Goal: Transaction & Acquisition: Book appointment/travel/reservation

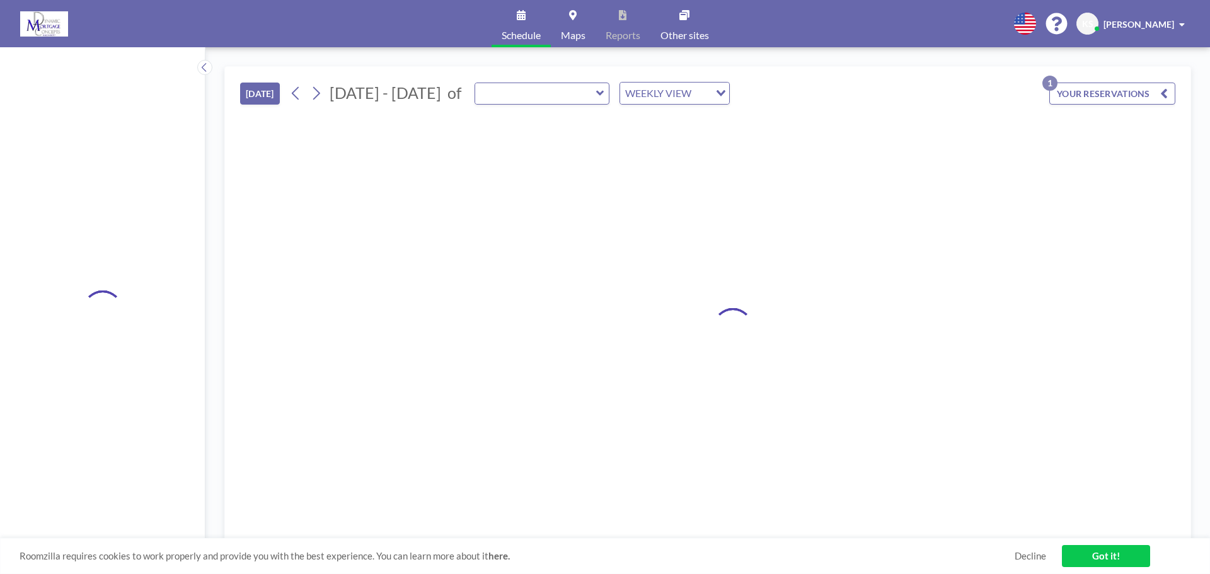
type input "Conference Room"
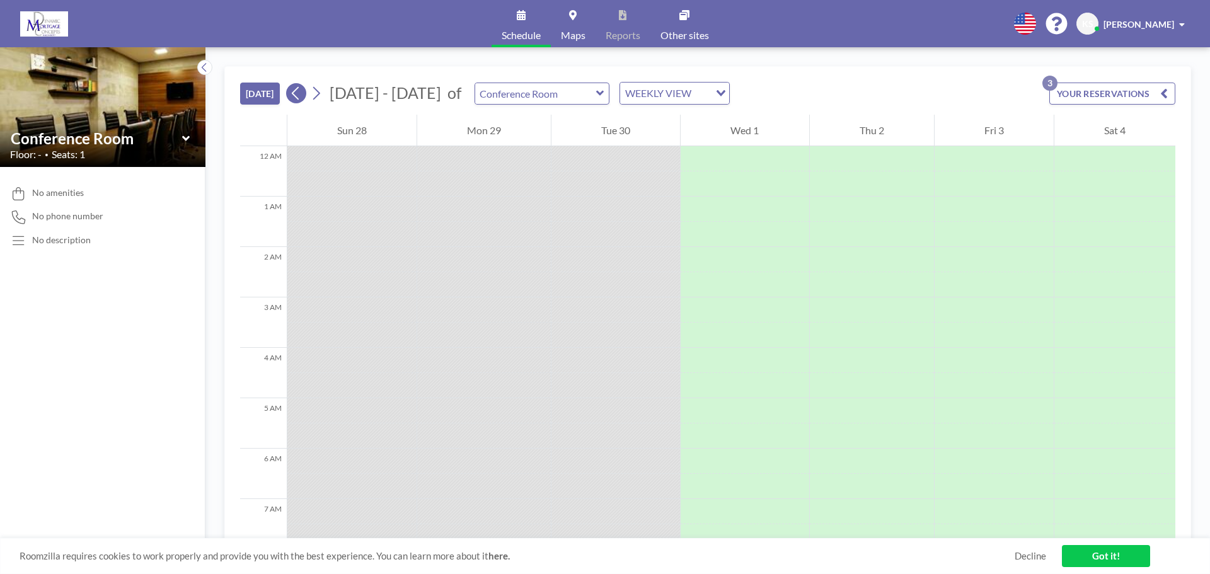
click at [294, 92] on icon at bounding box center [296, 93] width 12 height 19
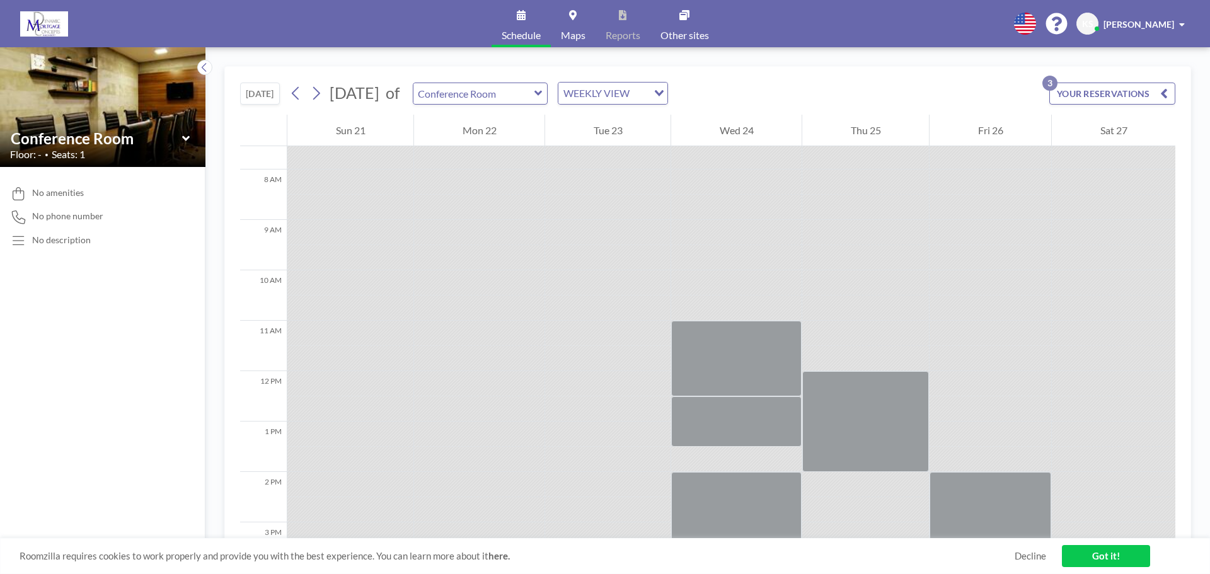
scroll to position [504, 0]
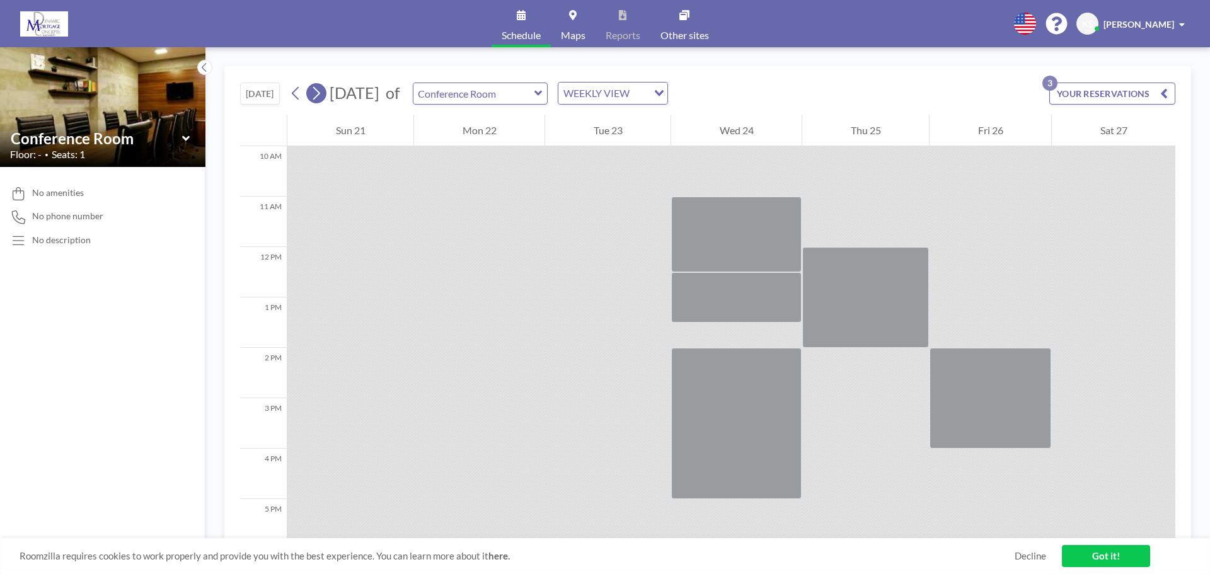
click at [311, 91] on button at bounding box center [316, 93] width 20 height 20
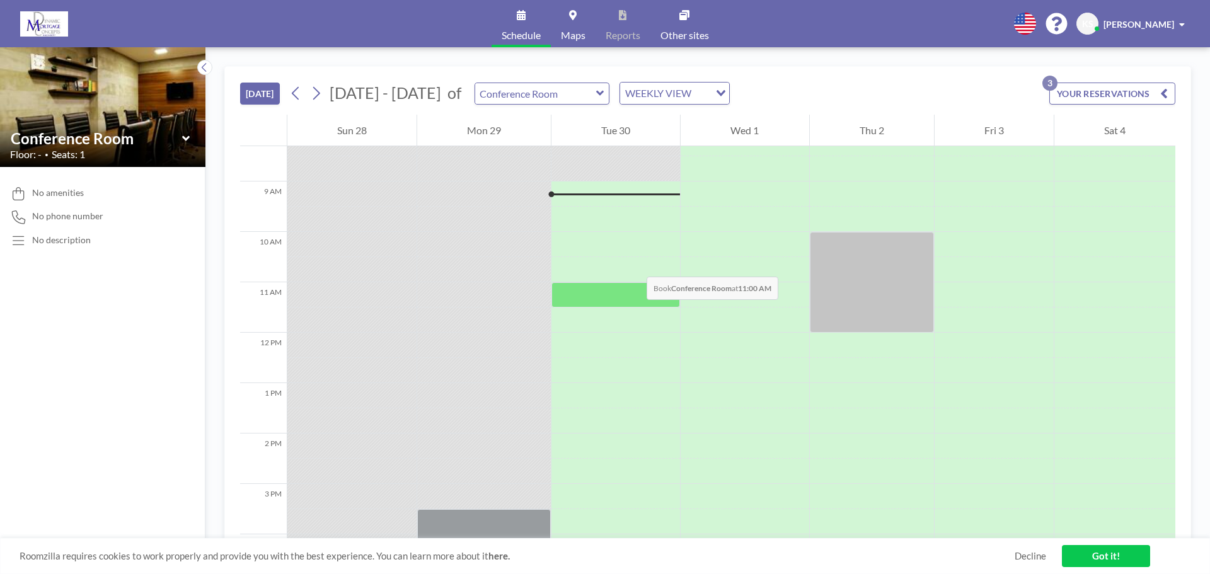
scroll to position [378, 0]
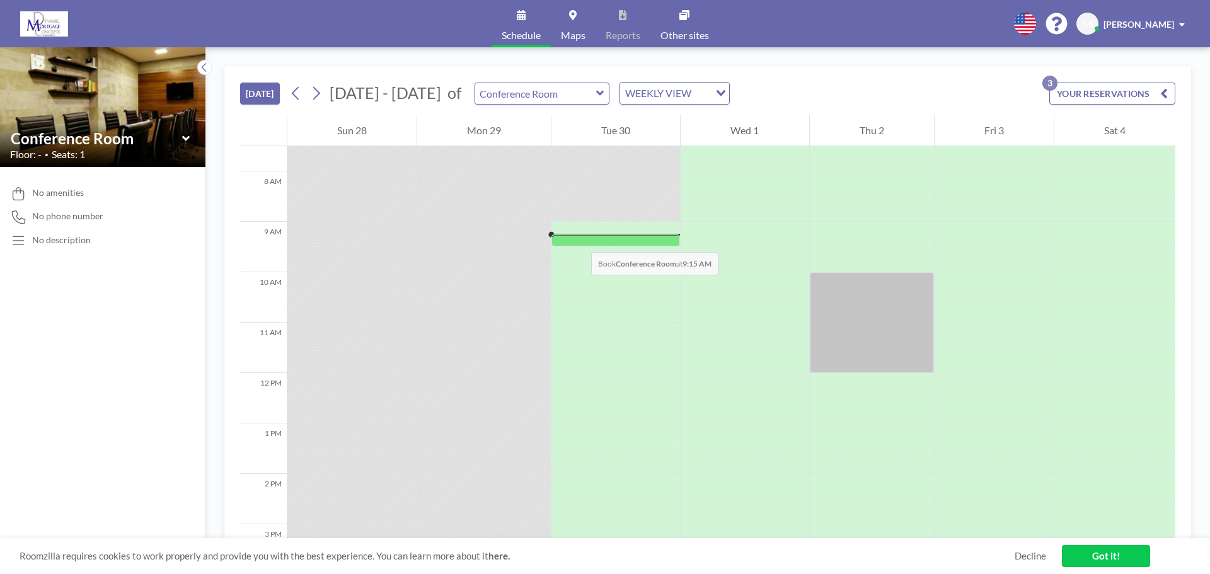
click at [578, 239] on div at bounding box center [615, 240] width 129 height 12
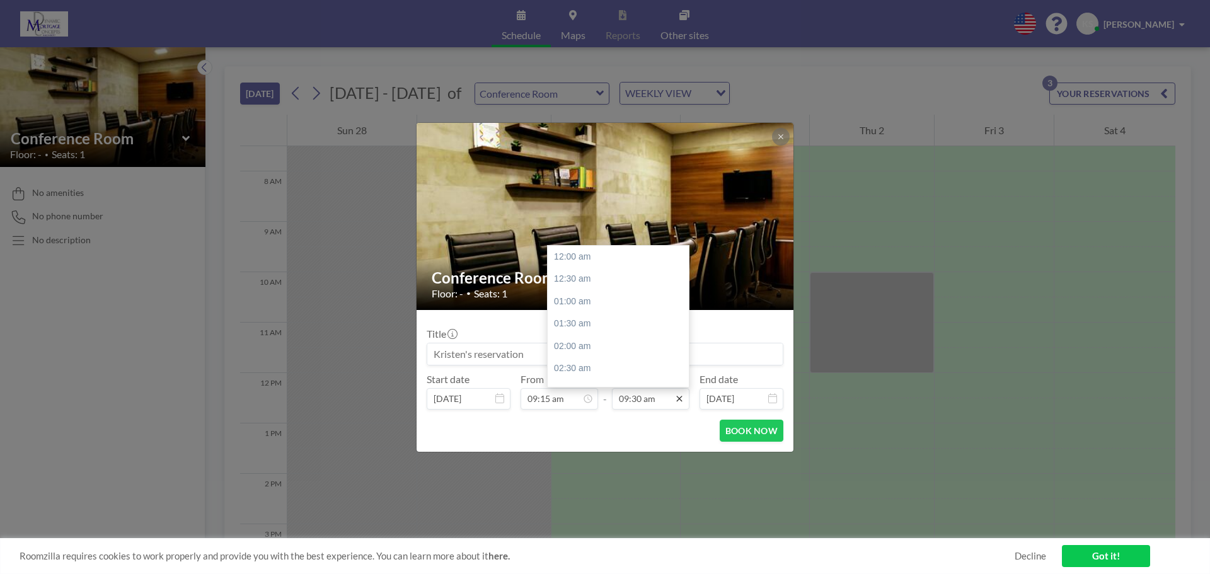
scroll to position [426, 0]
click at [678, 397] on icon at bounding box center [679, 399] width 6 height 6
click at [562, 269] on div "02:00 pm" at bounding box center [621, 269] width 147 height 23
type input "02:00 pm"
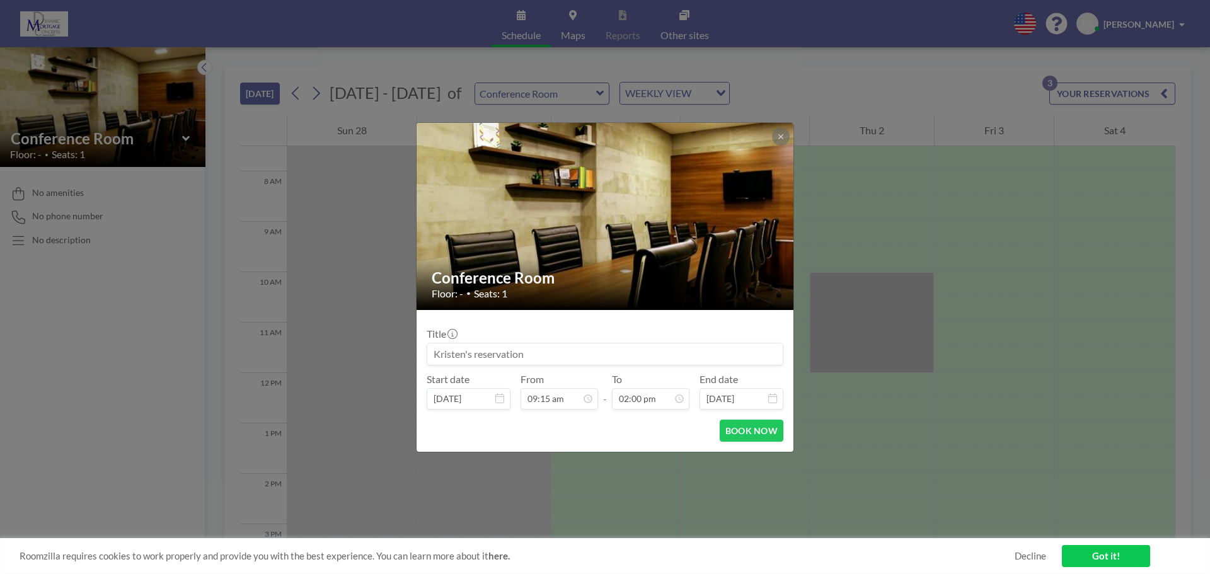
drag, startPoint x: 543, startPoint y: 357, endPoint x: 367, endPoint y: 352, distance: 176.5
click at [367, 352] on div "Conference Room Floor: - • Seats: 1 Title Start date [DATE] From 09:15 am - To …" at bounding box center [605, 287] width 1210 height 574
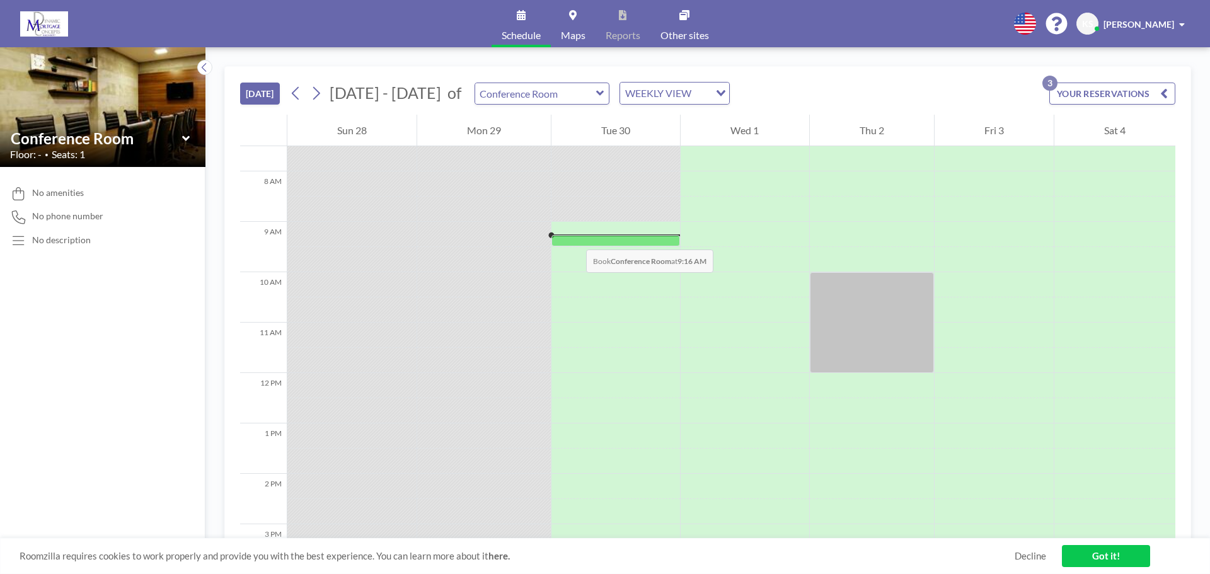
click at [573, 237] on div at bounding box center [615, 240] width 129 height 11
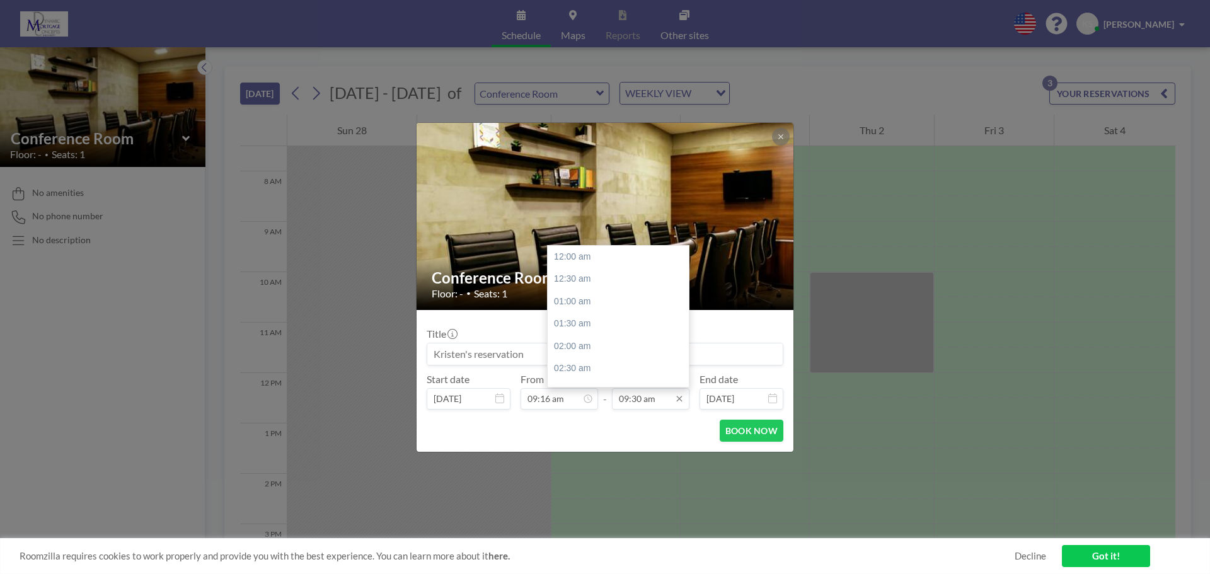
scroll to position [426, 0]
click at [638, 401] on input "09:30 am" at bounding box center [651, 398] width 78 height 21
click at [677, 398] on icon at bounding box center [679, 399] width 10 height 10
click at [578, 333] on div "02:00 pm" at bounding box center [621, 332] width 147 height 23
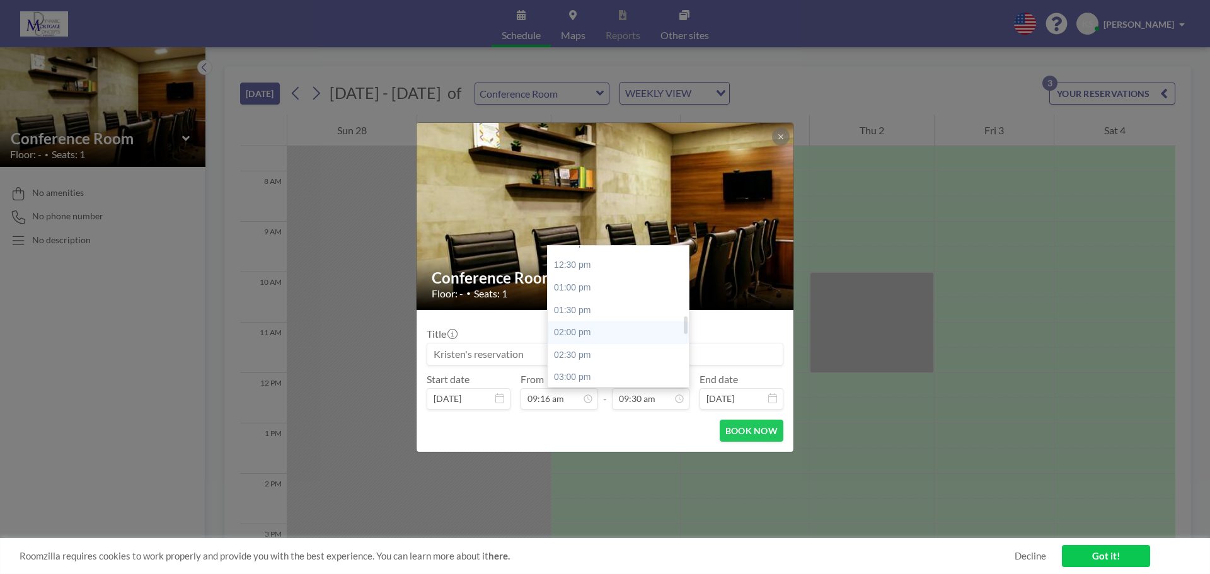
type input "02:00 pm"
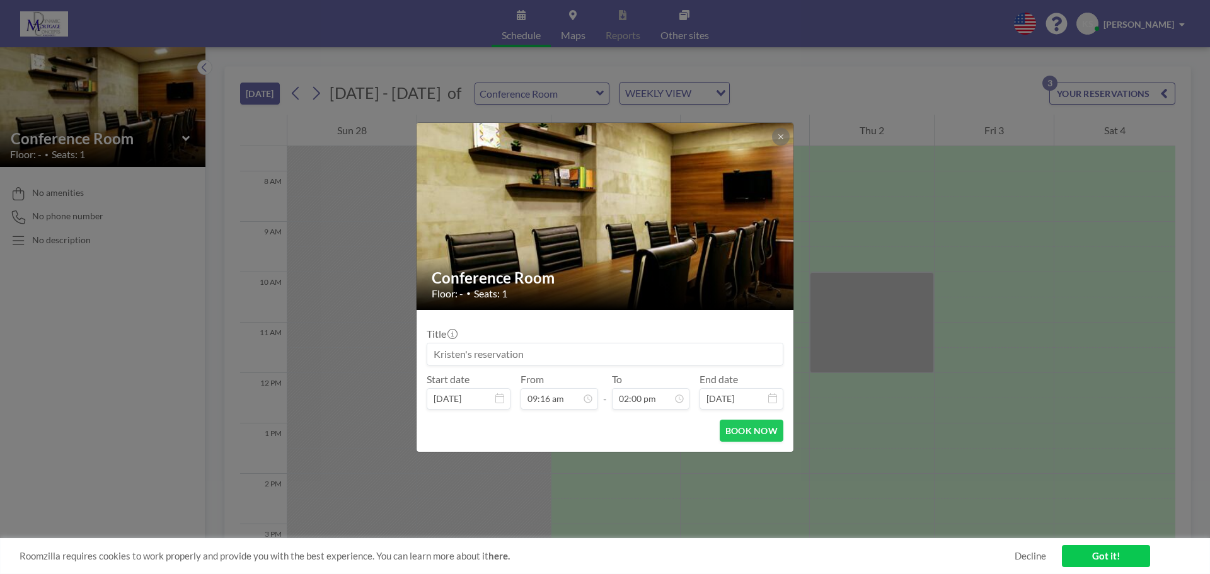
scroll to position [628, 0]
click at [743, 426] on button "BOOK NOW" at bounding box center [752, 431] width 64 height 22
